Goal: Information Seeking & Learning: Learn about a topic

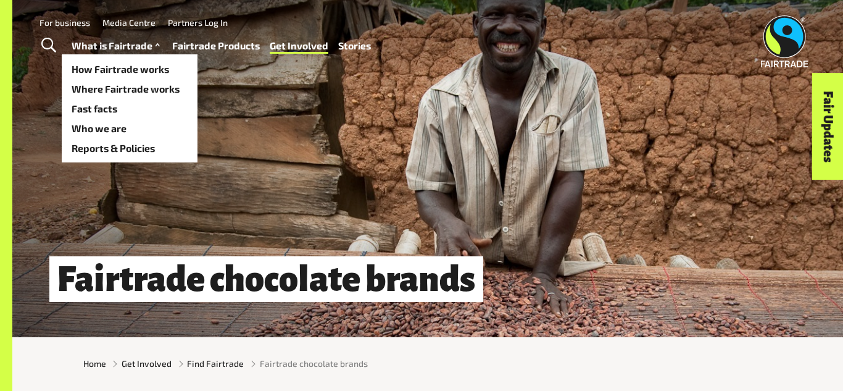
click at [133, 48] on link "What is Fairtrade" at bounding box center [117, 46] width 91 height 18
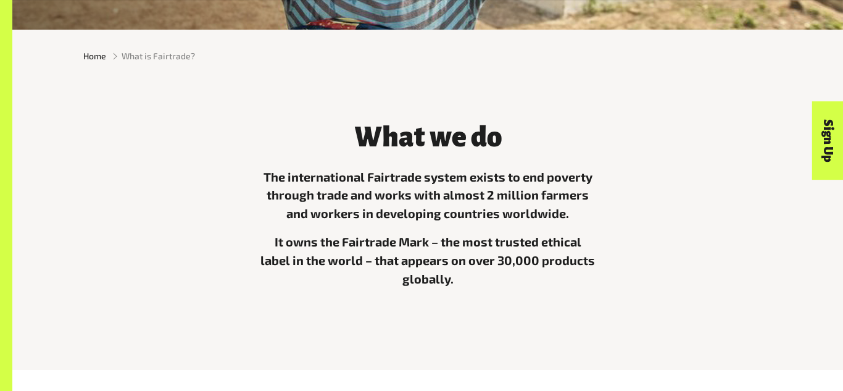
scroll to position [309, 0]
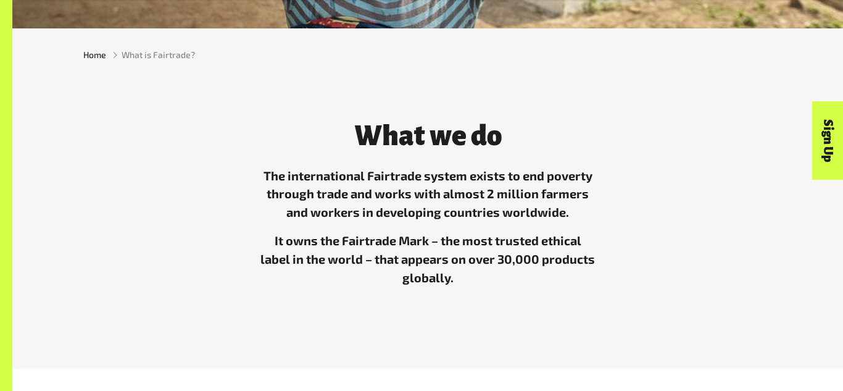
click at [368, 193] on p "The international Fairtrade system exists to end poverty through trade and work…" at bounding box center [427, 195] width 337 height 56
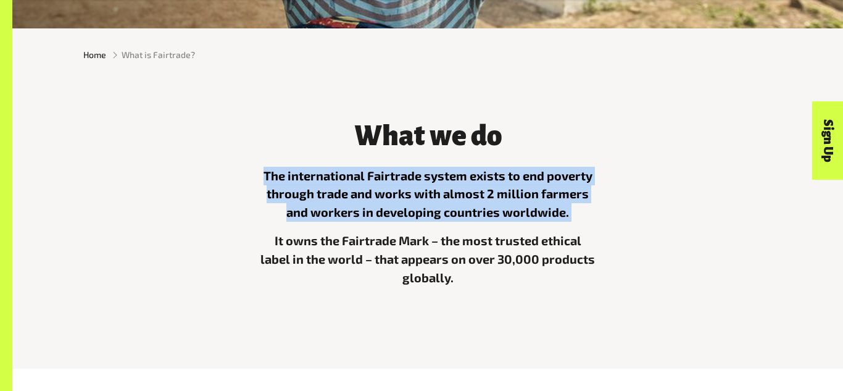
click at [368, 193] on p "The international Fairtrade system exists to end poverty through trade and work…" at bounding box center [427, 195] width 337 height 56
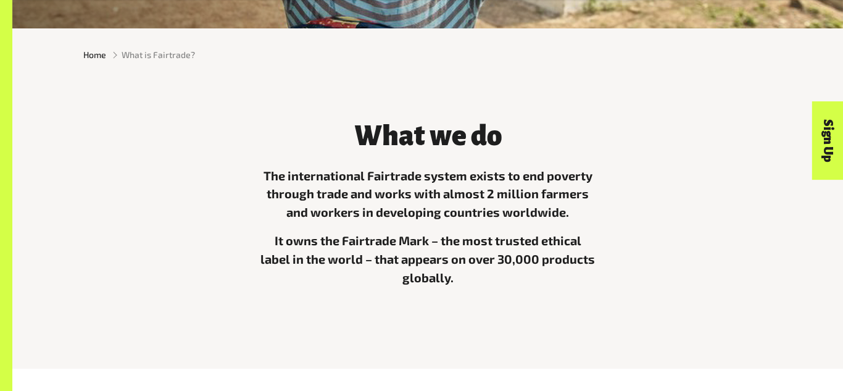
click at [368, 193] on p "The international Fairtrade system exists to end poverty through trade and work…" at bounding box center [427, 195] width 337 height 56
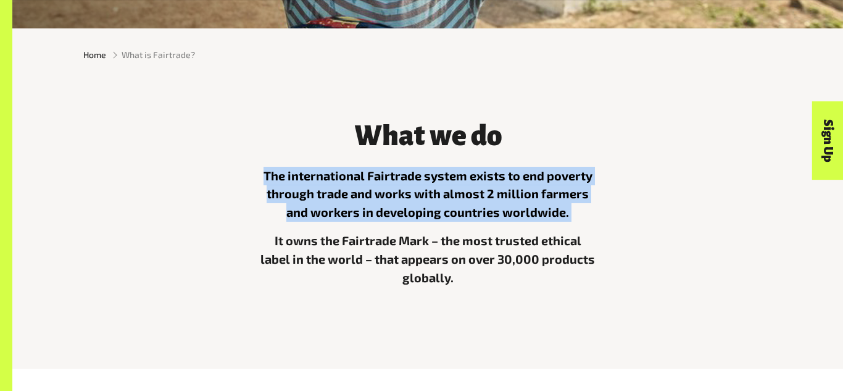
click at [368, 193] on p "The international Fairtrade system exists to end poverty through trade and work…" at bounding box center [427, 195] width 337 height 56
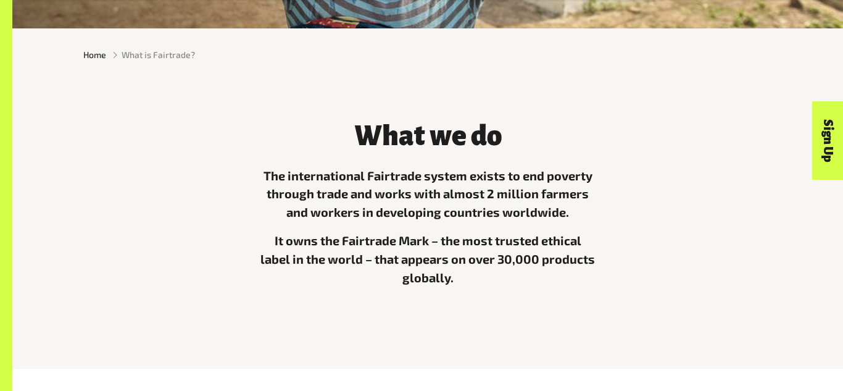
click at [368, 193] on p "The international Fairtrade system exists to end poverty through trade and work…" at bounding box center [427, 195] width 337 height 56
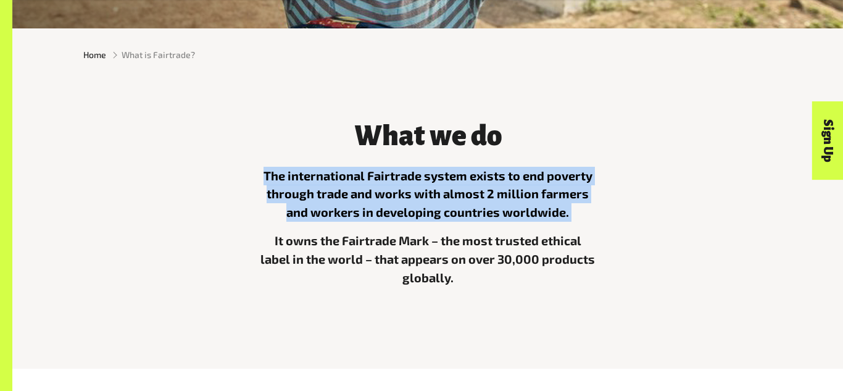
click at [368, 193] on p "The international Fairtrade system exists to end poverty through trade and work…" at bounding box center [427, 195] width 337 height 56
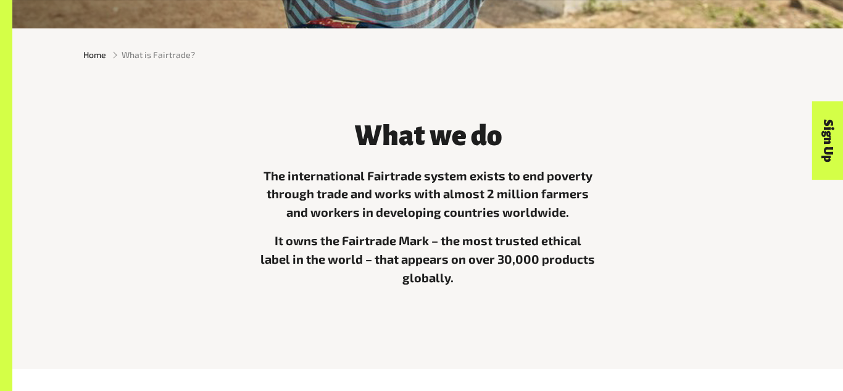
click at [368, 193] on p "The international Fairtrade system exists to end poverty through trade and work…" at bounding box center [427, 195] width 337 height 56
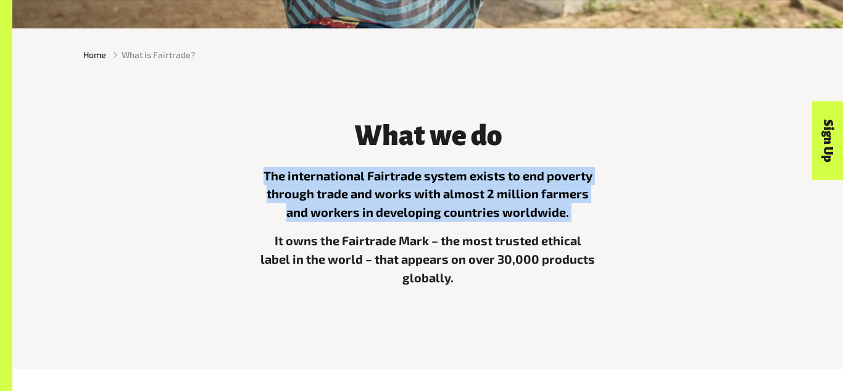
click at [368, 193] on p "The international Fairtrade system exists to end poverty through trade and work…" at bounding box center [427, 195] width 337 height 56
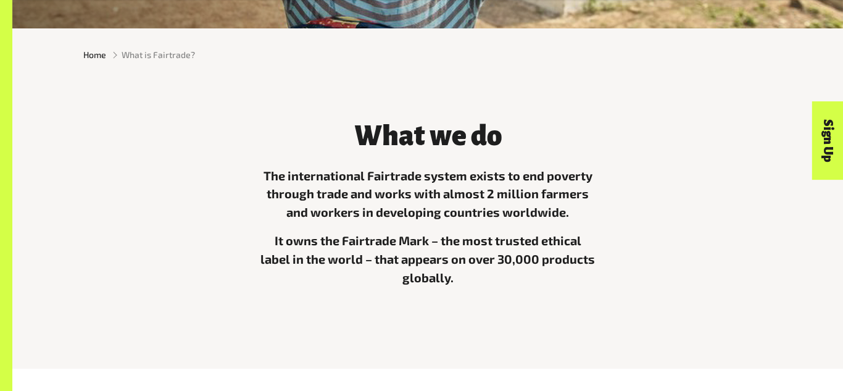
click at [368, 193] on p "The international Fairtrade system exists to end poverty through trade and work…" at bounding box center [427, 195] width 337 height 56
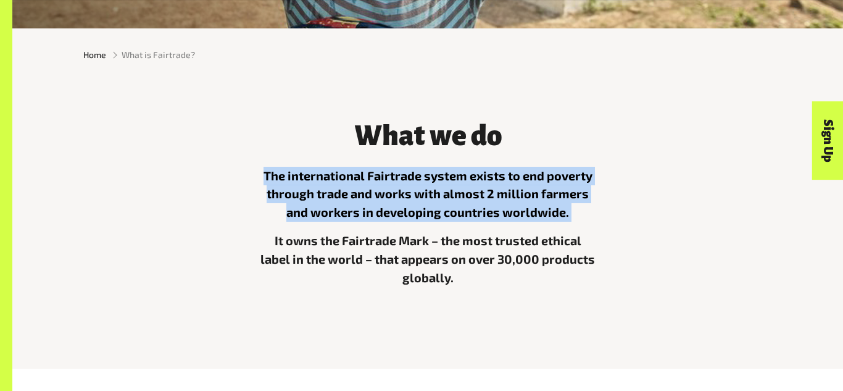
click at [368, 193] on p "The international Fairtrade system exists to end poverty through trade and work…" at bounding box center [427, 195] width 337 height 56
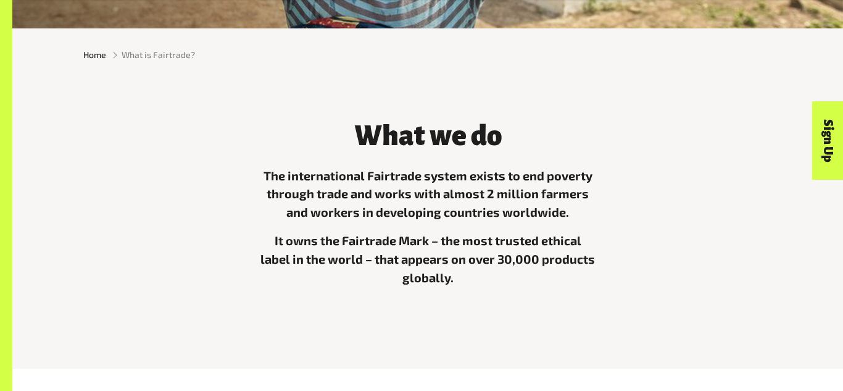
click at [368, 193] on p "The international Fairtrade system exists to end poverty through trade and work…" at bounding box center [427, 195] width 337 height 56
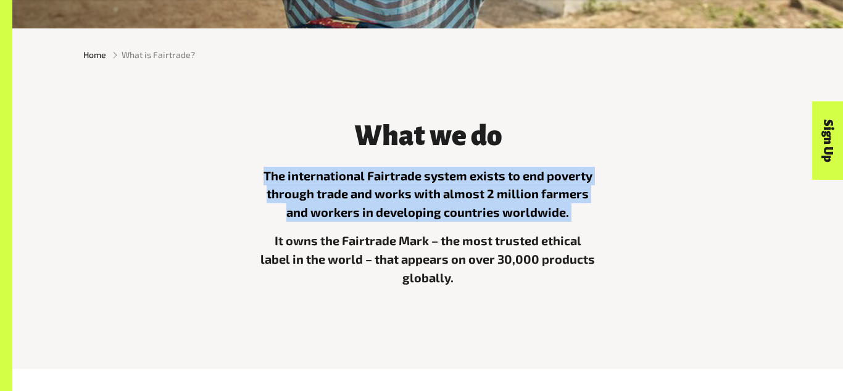
click at [368, 193] on p "The international Fairtrade system exists to end poverty through trade and work…" at bounding box center [427, 195] width 337 height 56
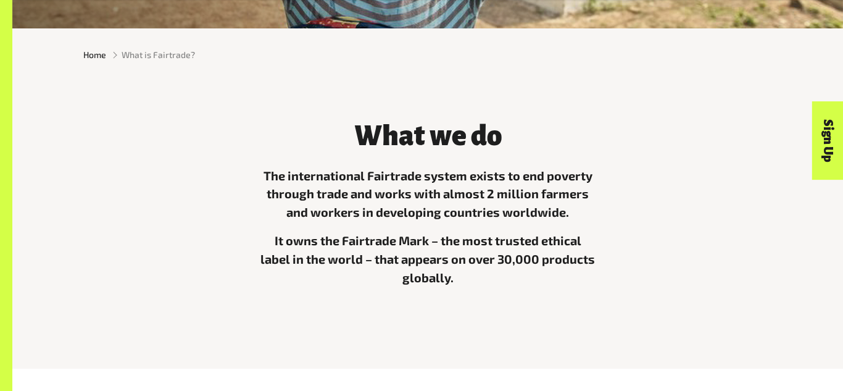
click at [368, 193] on p "The international Fairtrade system exists to end poverty through trade and work…" at bounding box center [427, 195] width 337 height 56
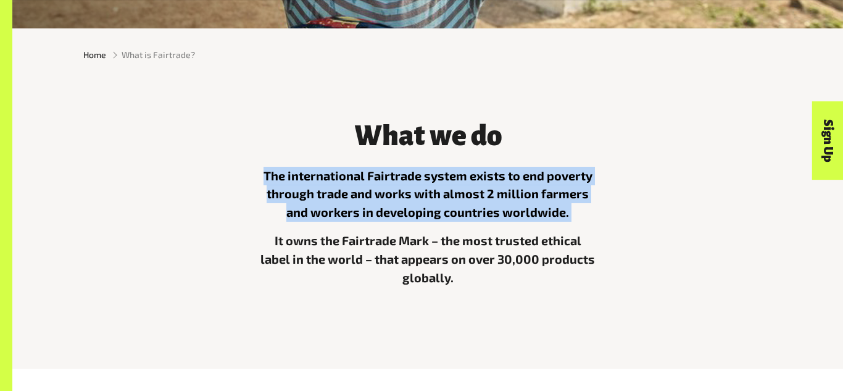
click at [368, 193] on p "The international Fairtrade system exists to end poverty through trade and work…" at bounding box center [427, 195] width 337 height 56
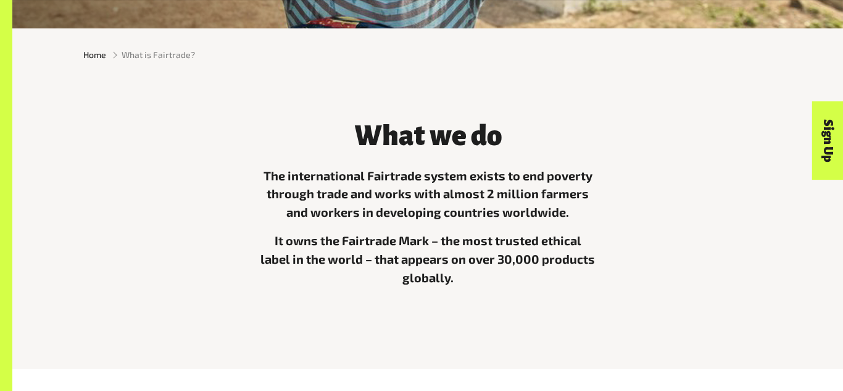
click at [368, 193] on p "The international Fairtrade system exists to end poverty through trade and work…" at bounding box center [427, 195] width 337 height 56
